Goal: Task Accomplishment & Management: Manage account settings

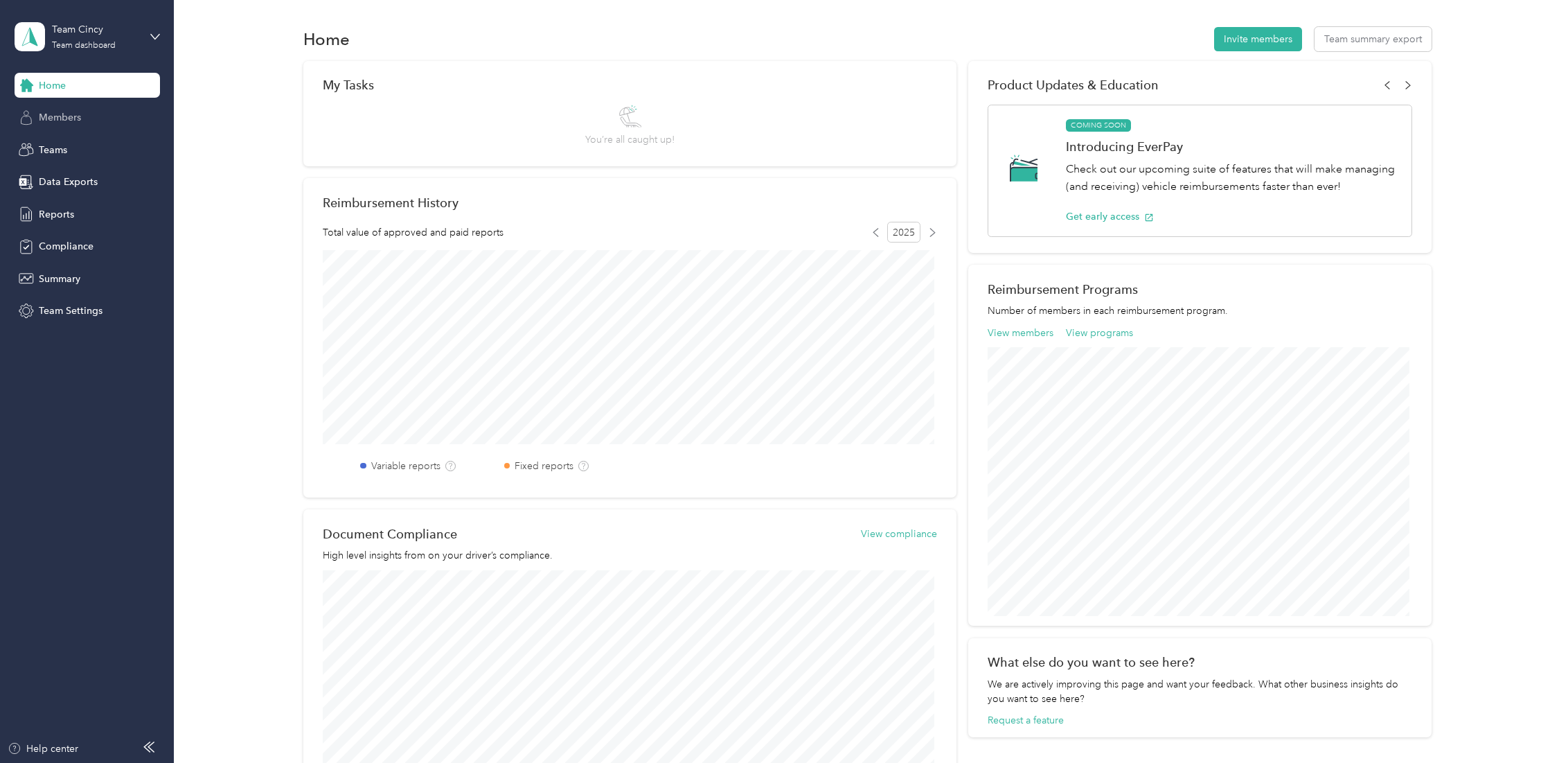
click at [75, 119] on span "Members" at bounding box center [60, 117] width 42 height 15
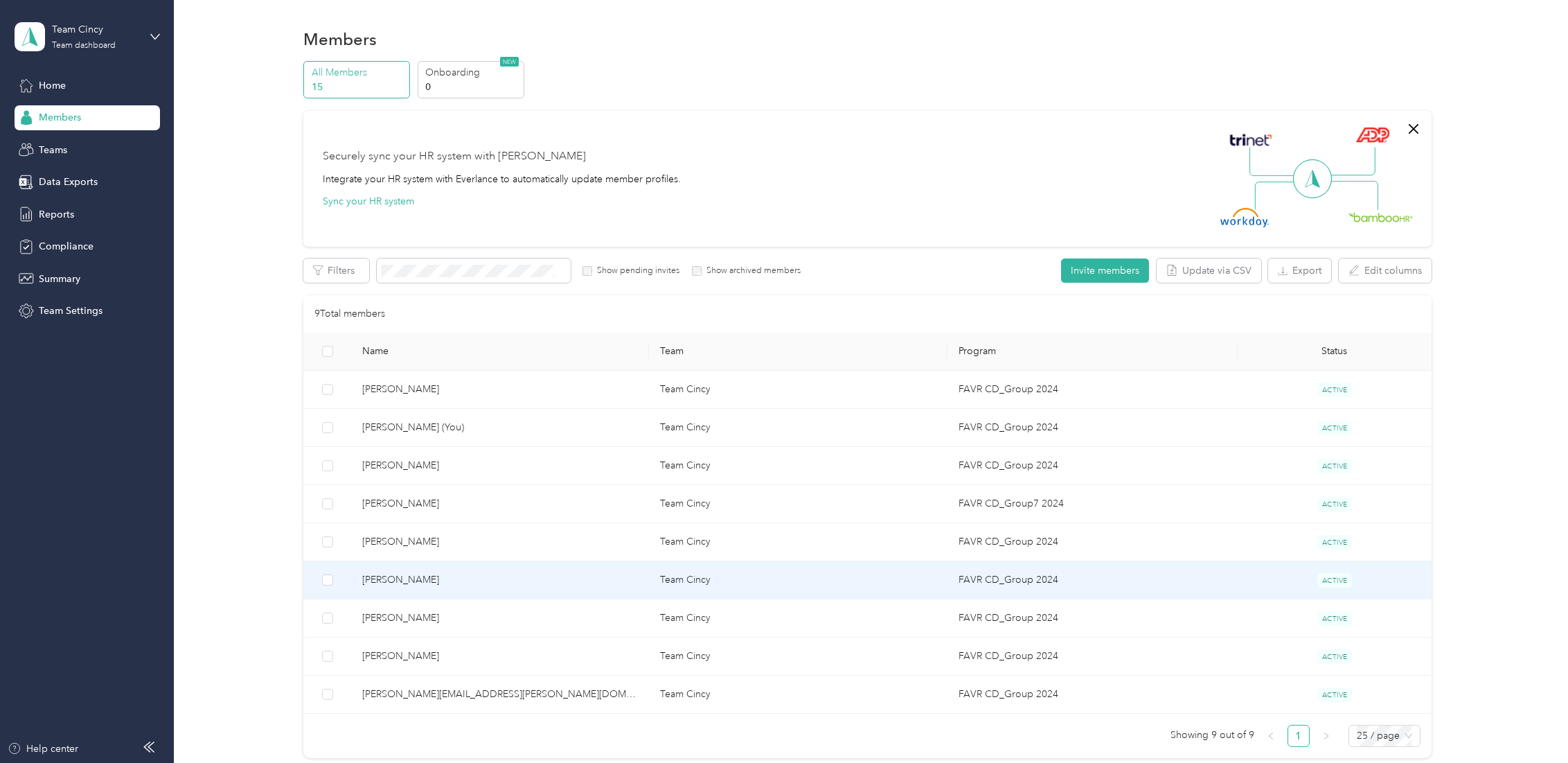
click at [453, 581] on span "[PERSON_NAME]" at bounding box center [500, 579] width 276 height 15
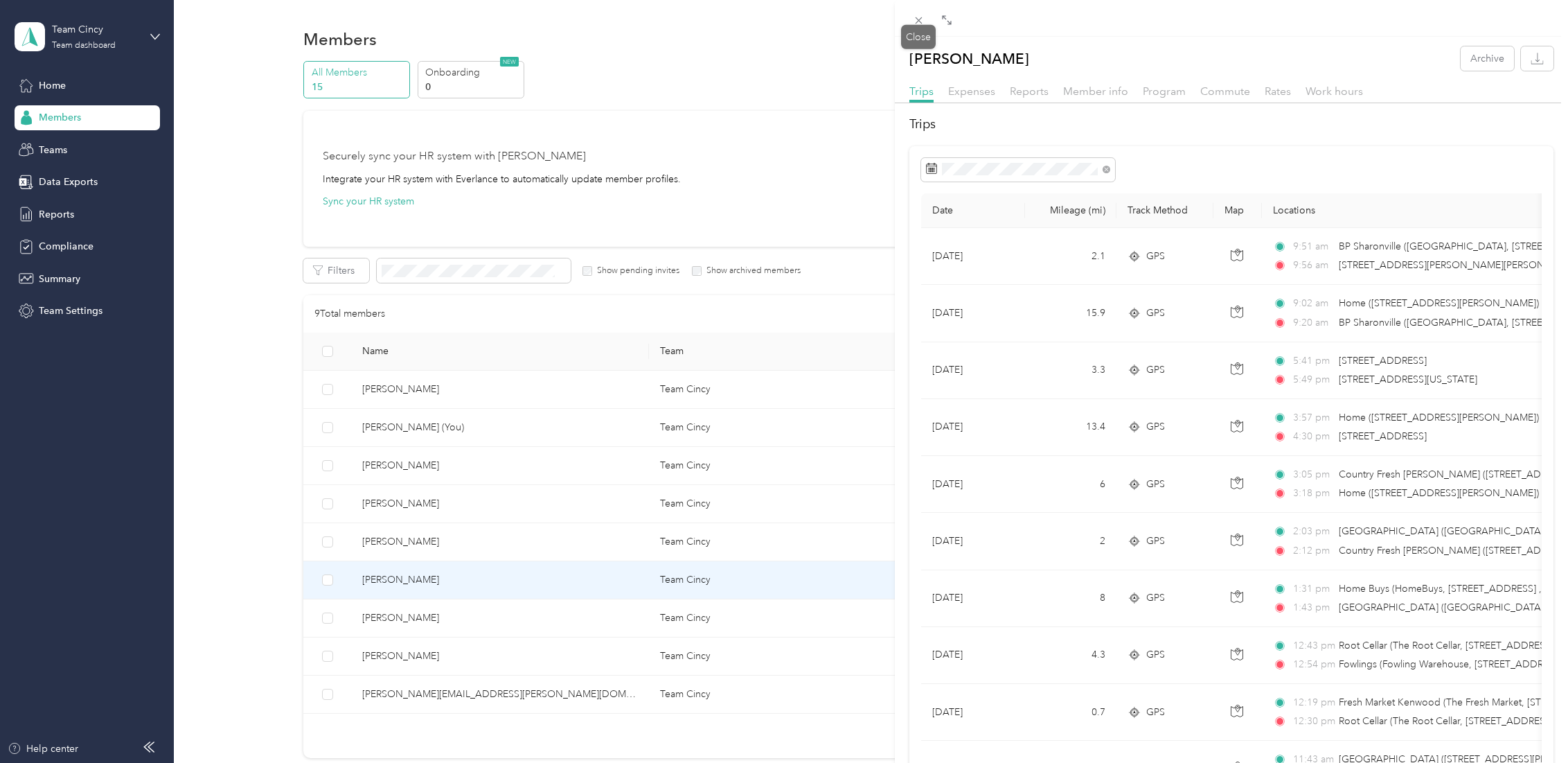
click at [921, 26] on span at bounding box center [919, 20] width 20 height 20
